Goal: Task Accomplishment & Management: Check status

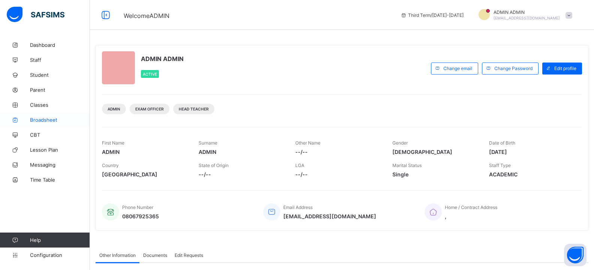
click at [41, 121] on span "Broadsheet" at bounding box center [60, 120] width 60 height 6
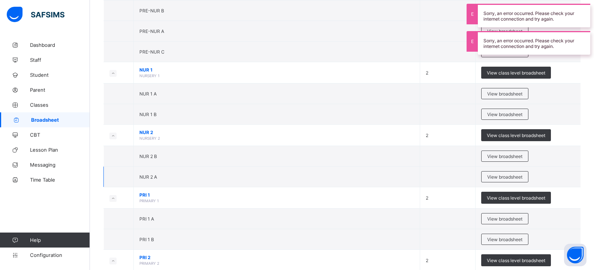
scroll to position [112, 0]
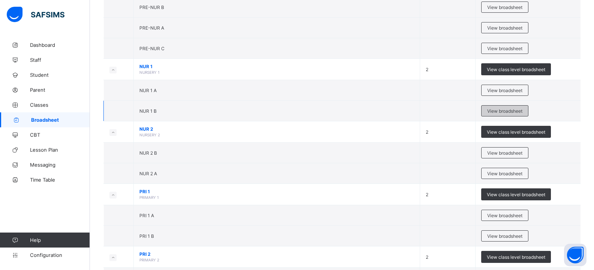
click at [500, 110] on span "View broadsheet" at bounding box center [504, 111] width 35 height 6
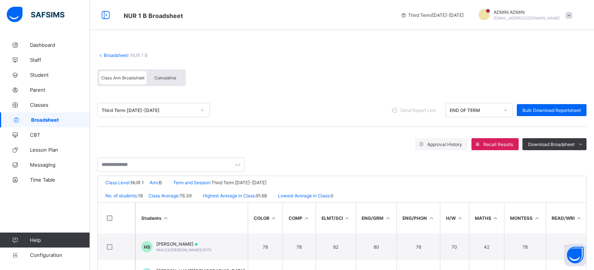
click at [105, 54] on link "Broadsheet" at bounding box center [116, 55] width 24 height 6
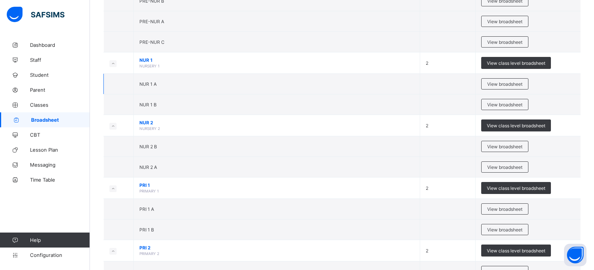
scroll to position [112, 0]
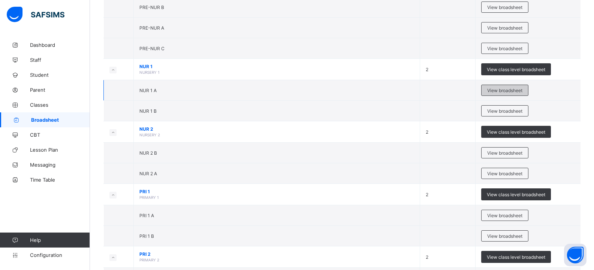
click at [508, 91] on span "View broadsheet" at bounding box center [504, 91] width 35 height 6
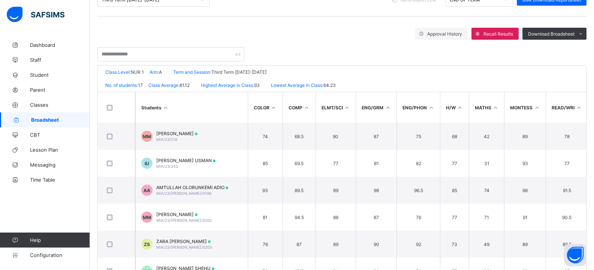
scroll to position [97, 0]
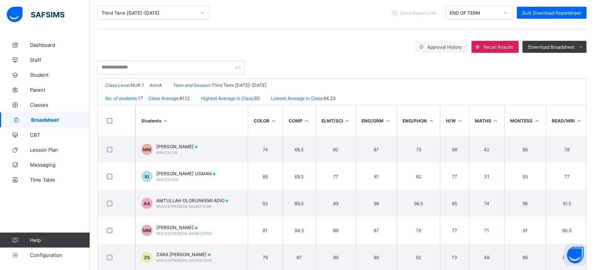
click at [233, 172] on td "[PERSON_NAME] [PERSON_NAME]/23/240" at bounding box center [191, 176] width 112 height 27
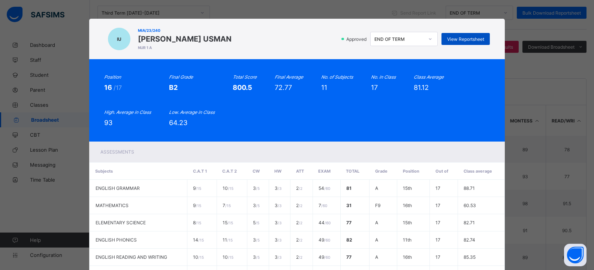
click at [462, 36] on span "View Reportsheet" at bounding box center [465, 39] width 37 height 6
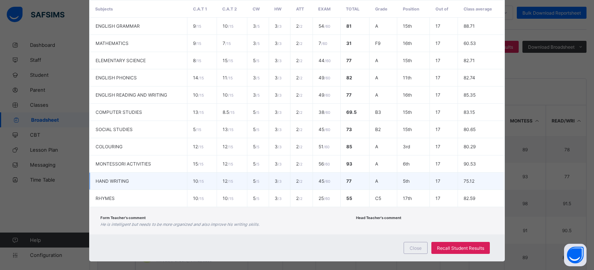
scroll to position [172, 0]
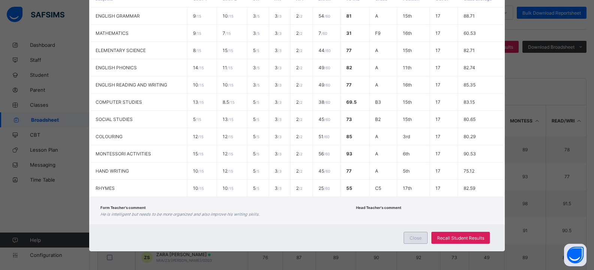
click at [416, 239] on span "Close" at bounding box center [415, 238] width 12 height 6
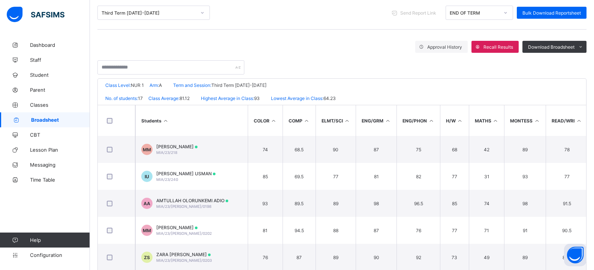
click at [74, 118] on span "Broadsheet" at bounding box center [60, 120] width 59 height 6
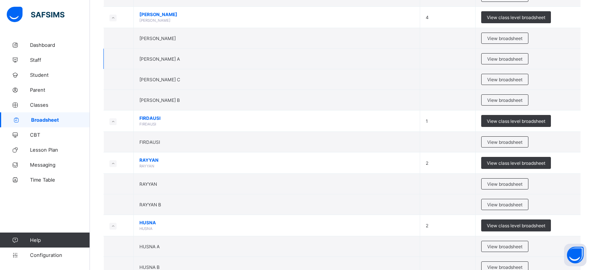
scroll to position [749, 0]
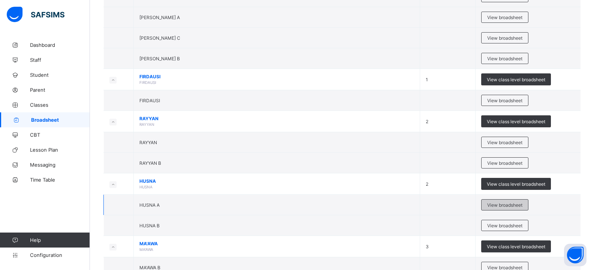
click at [503, 206] on span "View broadsheet" at bounding box center [504, 205] width 35 height 6
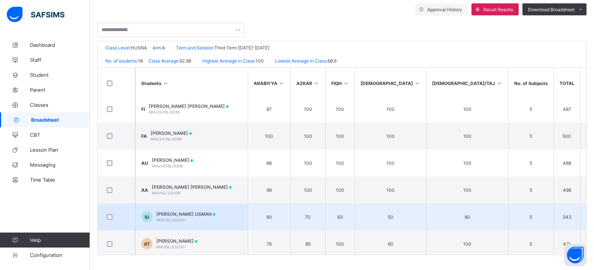
scroll to position [332, 0]
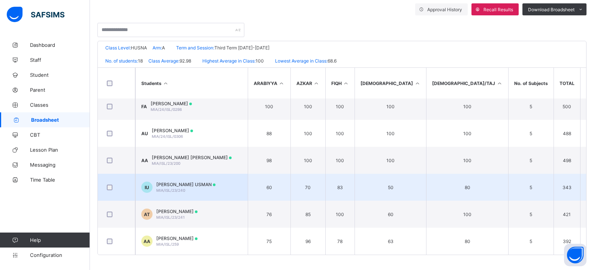
click at [232, 184] on td "[PERSON_NAME] [PERSON_NAME]/ISL/23/240" at bounding box center [191, 187] width 112 height 27
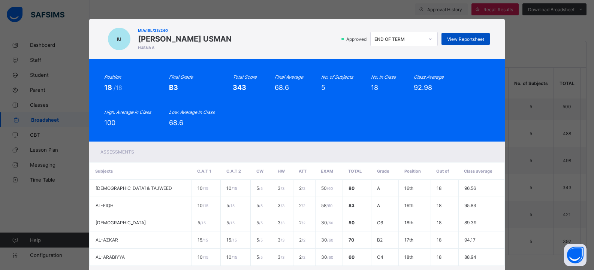
click at [469, 39] on span "View Reportsheet" at bounding box center [465, 39] width 37 height 6
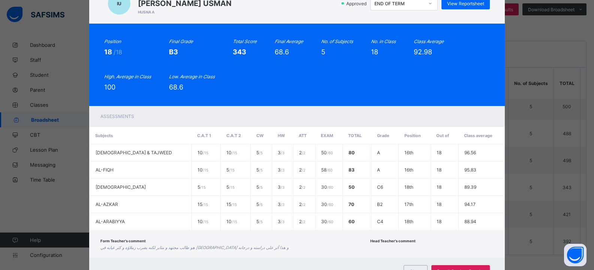
scroll to position [69, 0]
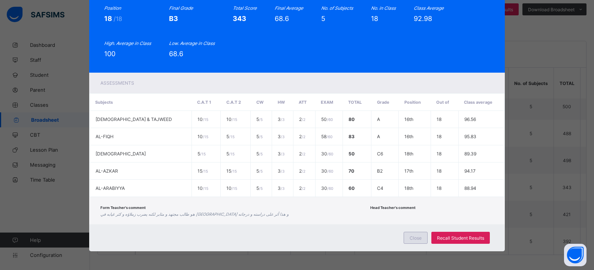
click at [410, 237] on span "Close" at bounding box center [415, 238] width 12 height 6
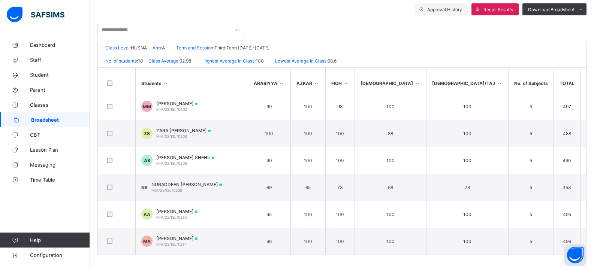
scroll to position [0, 0]
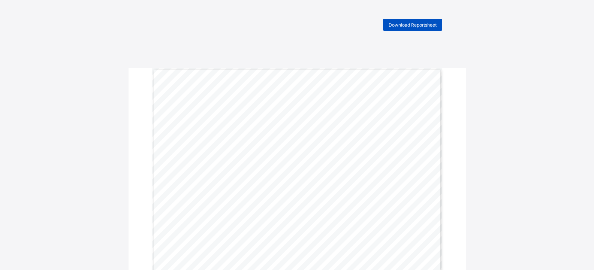
click at [422, 24] on span "Download Reportsheet" at bounding box center [412, 25] width 48 height 6
click at [413, 24] on span "Download Reportsheet" at bounding box center [412, 25] width 48 height 6
